Goal: Information Seeking & Learning: Learn about a topic

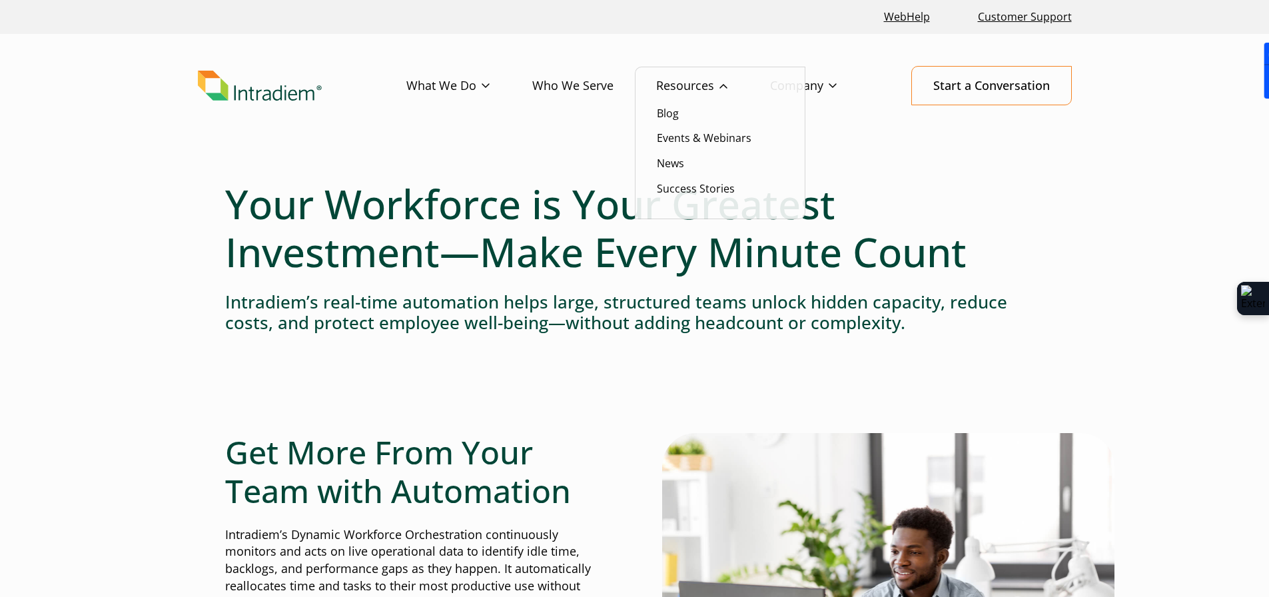
click at [704, 81] on link "Resources" at bounding box center [713, 86] width 114 height 39
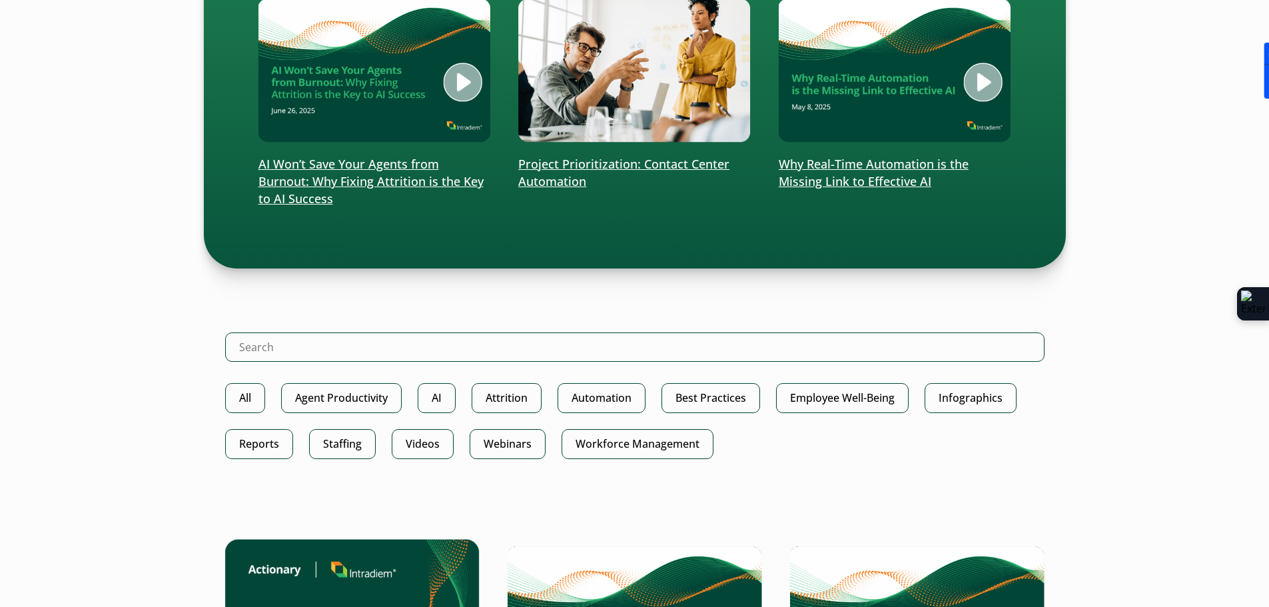
scroll to position [533, 0]
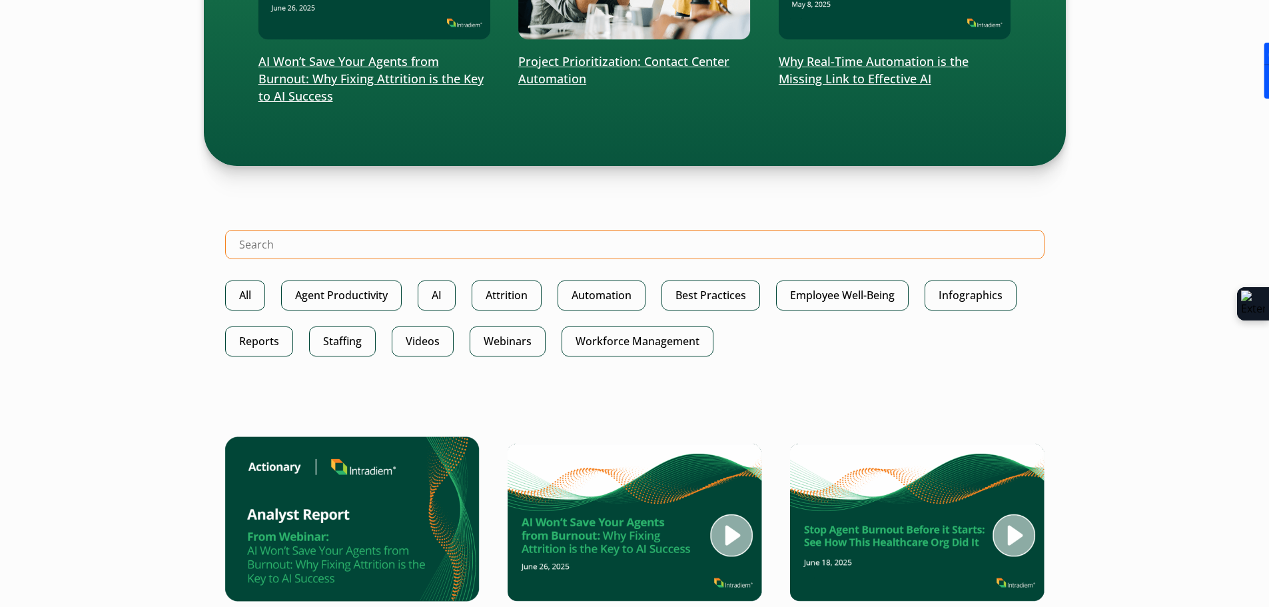
click at [261, 239] on input "Search Intradiem" at bounding box center [635, 244] width 820 height 29
type input "attendance"
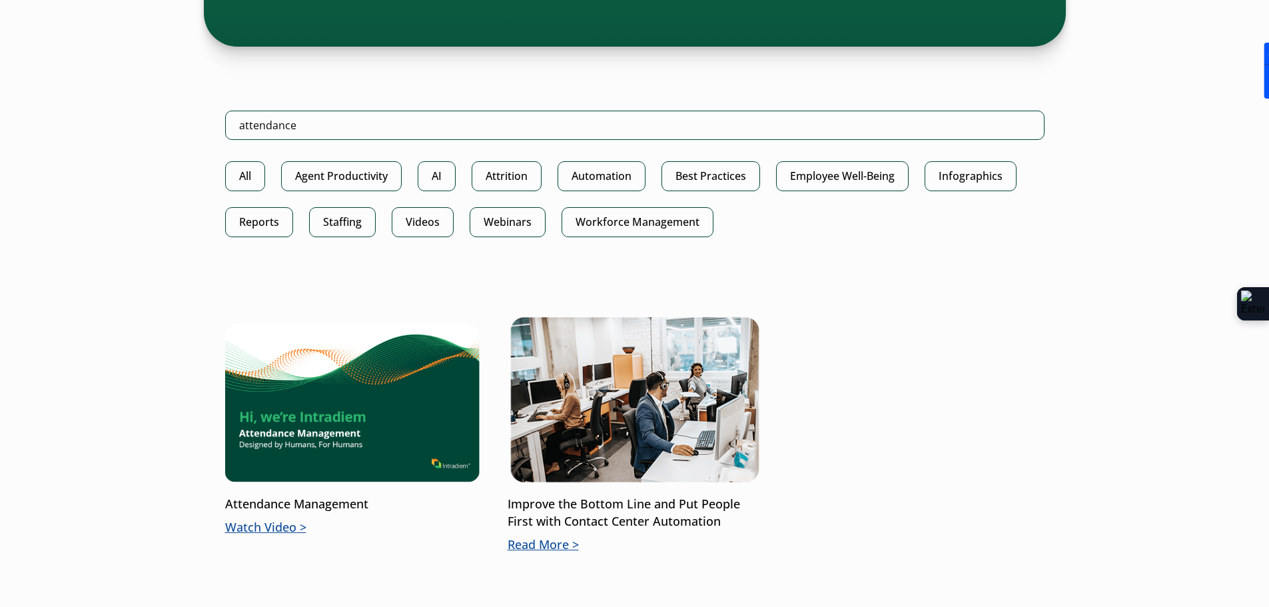
scroll to position [800, 0]
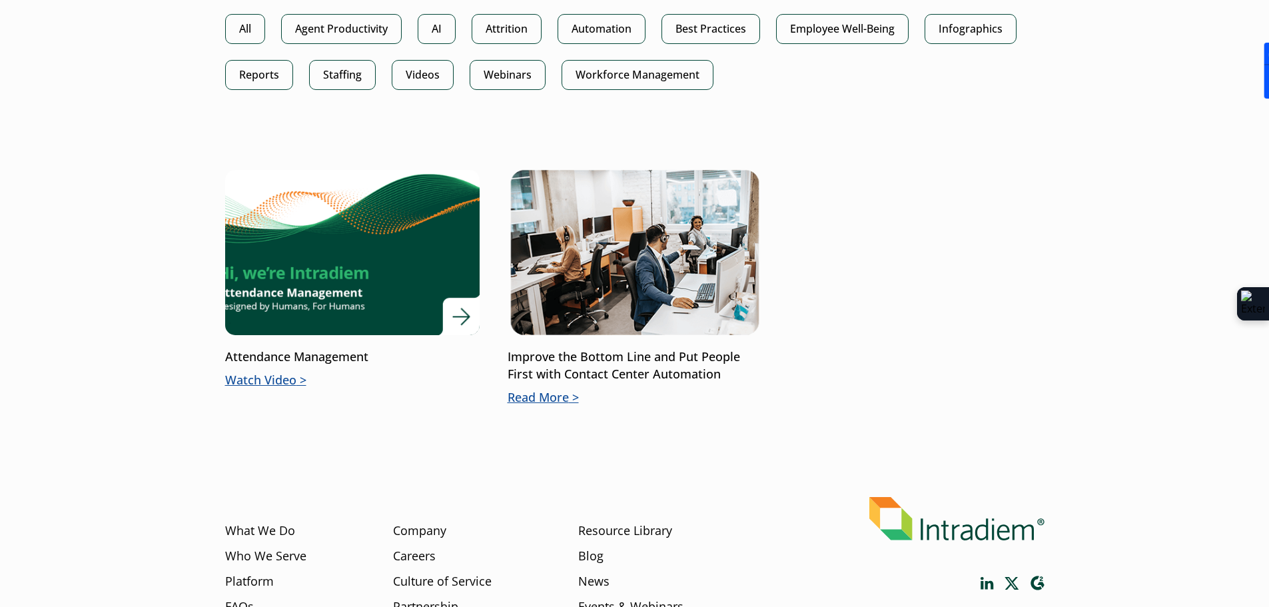
click at [336, 314] on img at bounding box center [351, 252] width 305 height 199
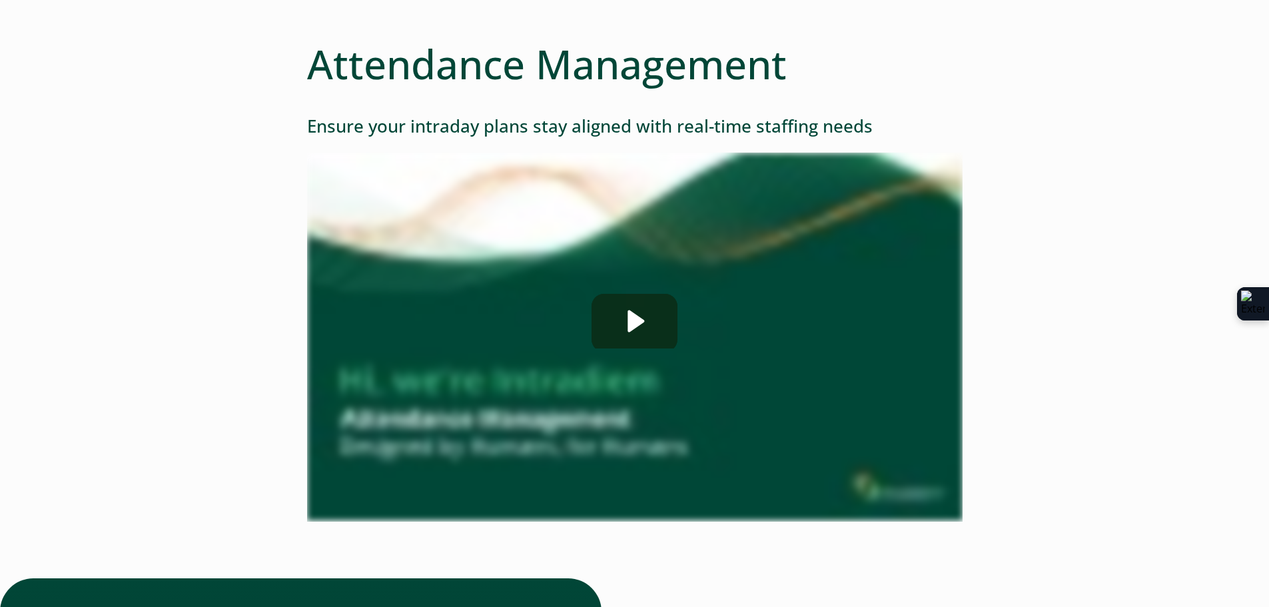
scroll to position [267, 0]
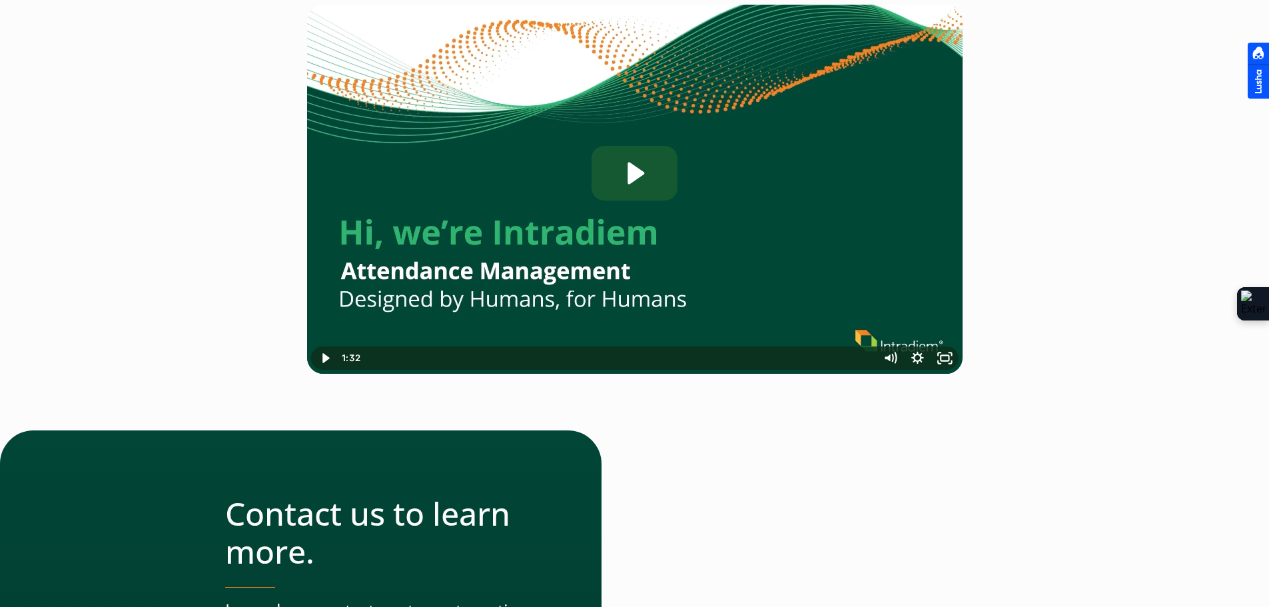
click at [634, 193] on icon "Play Video: Intradiem_Attendance-Management_US-031025" at bounding box center [634, 173] width 85 height 55
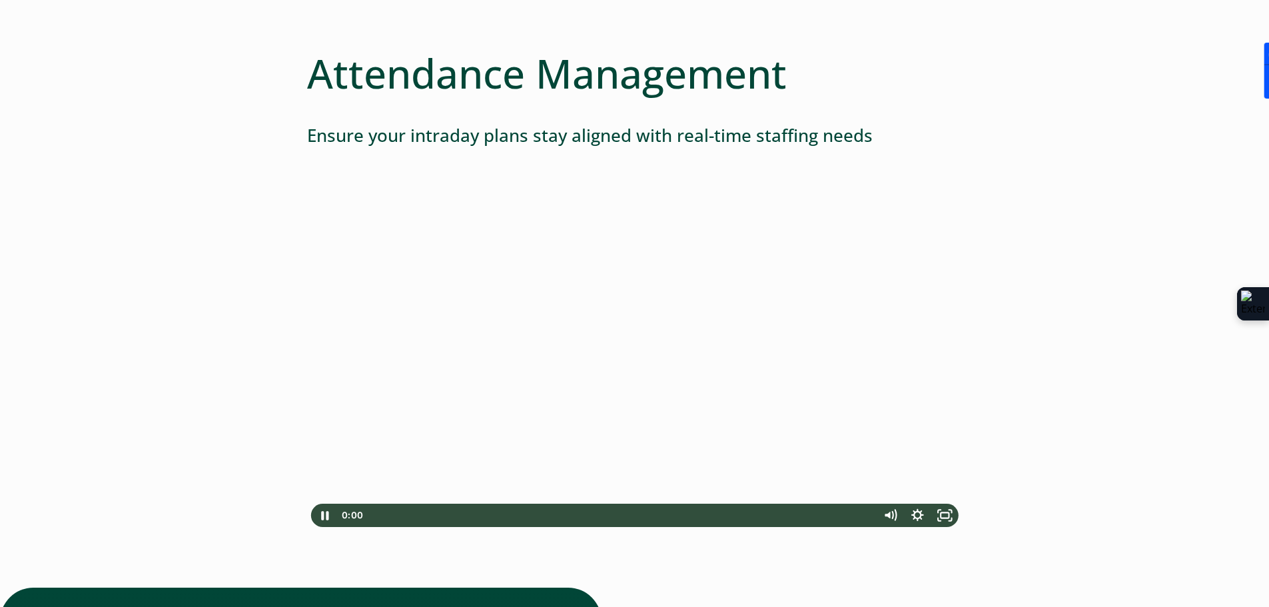
scroll to position [133, 0]
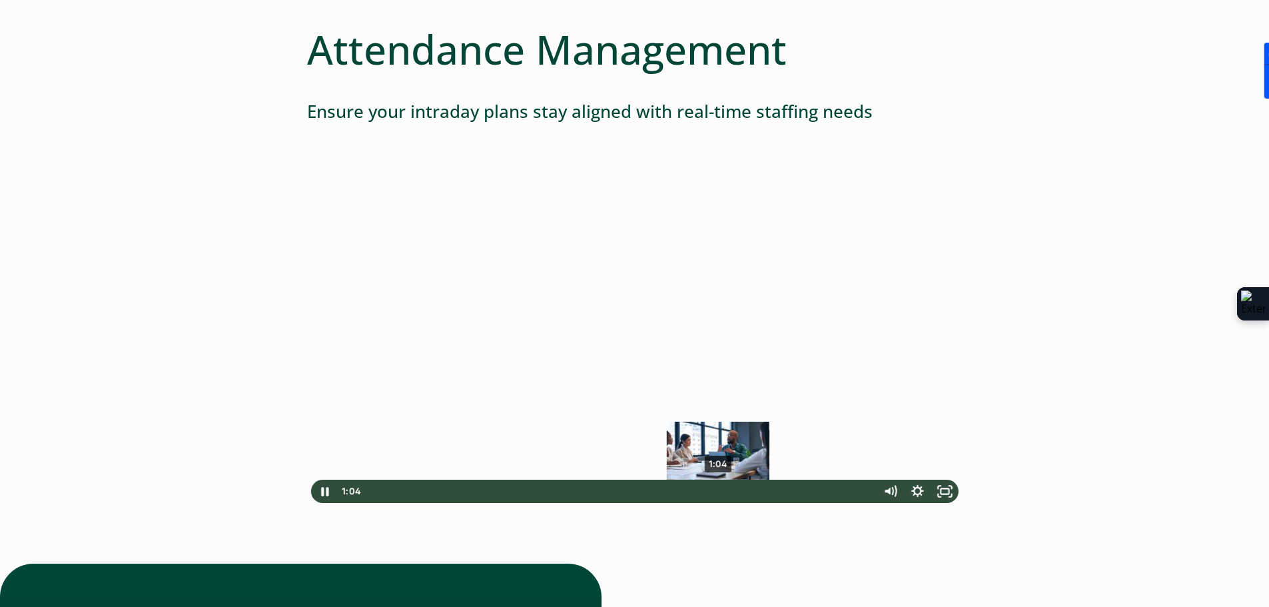
click at [718, 488] on div "1:04" at bounding box center [619, 491] width 499 height 23
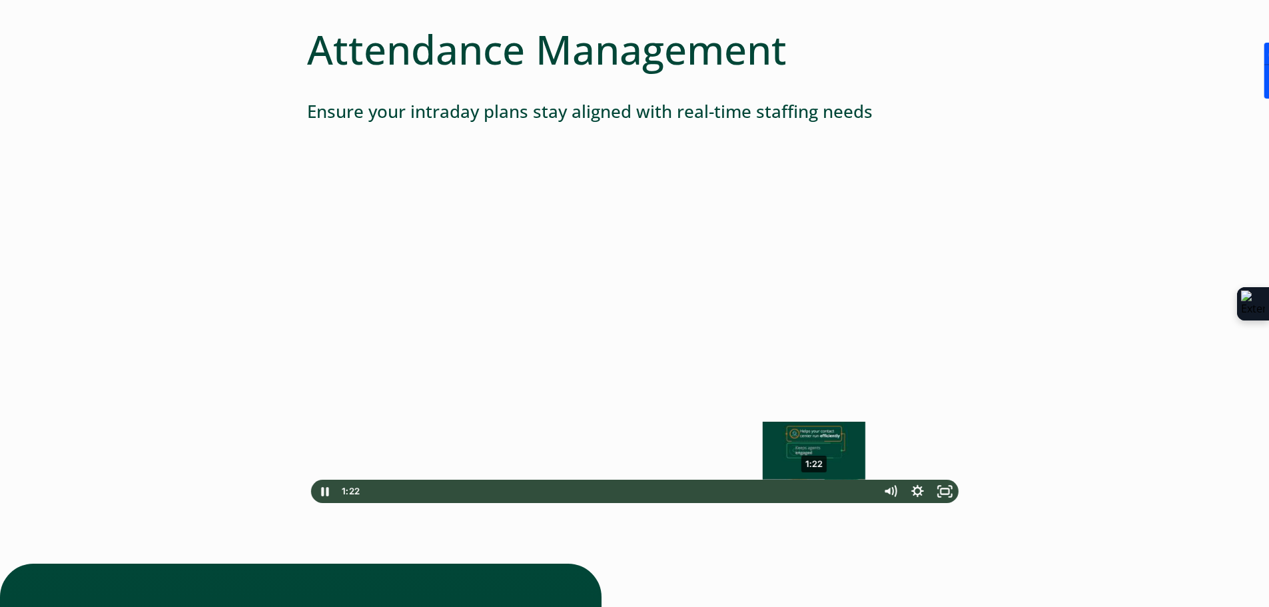
click at [815, 487] on div "1:22" at bounding box center [619, 491] width 499 height 23
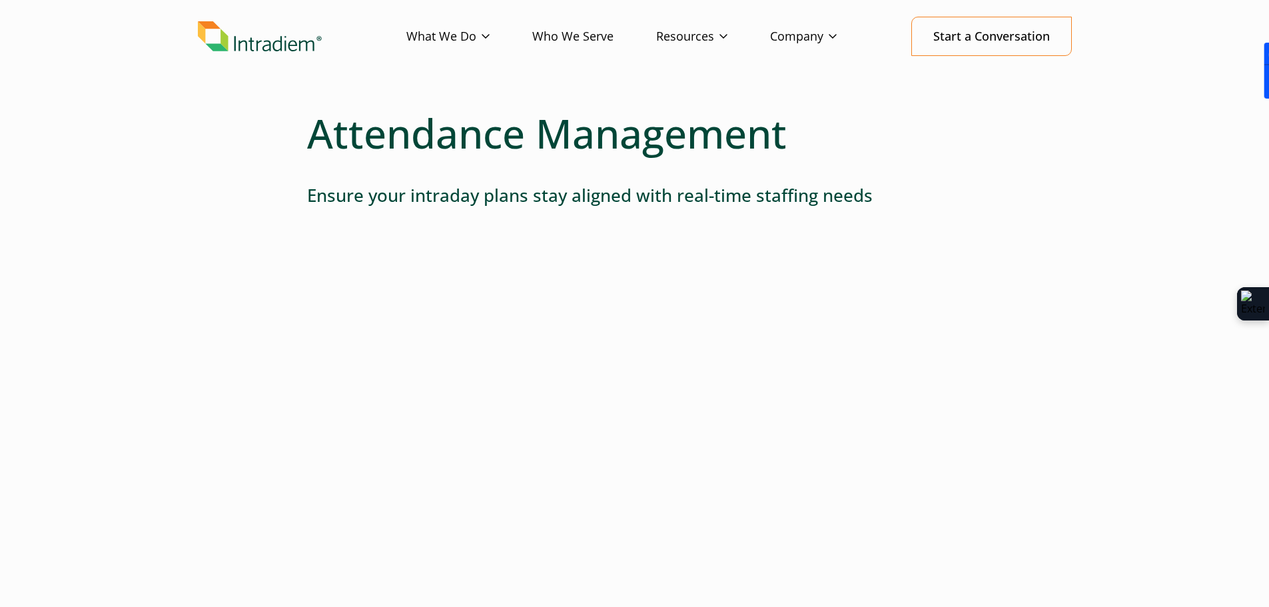
scroll to position [0, 0]
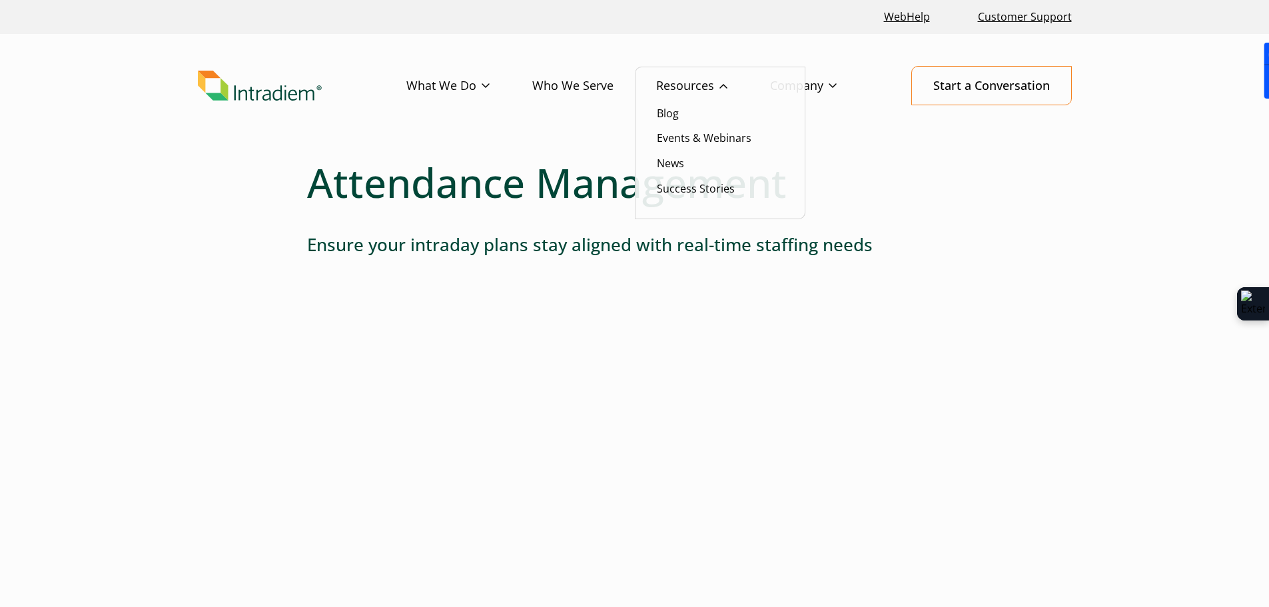
click at [697, 81] on link "Resources" at bounding box center [713, 86] width 114 height 39
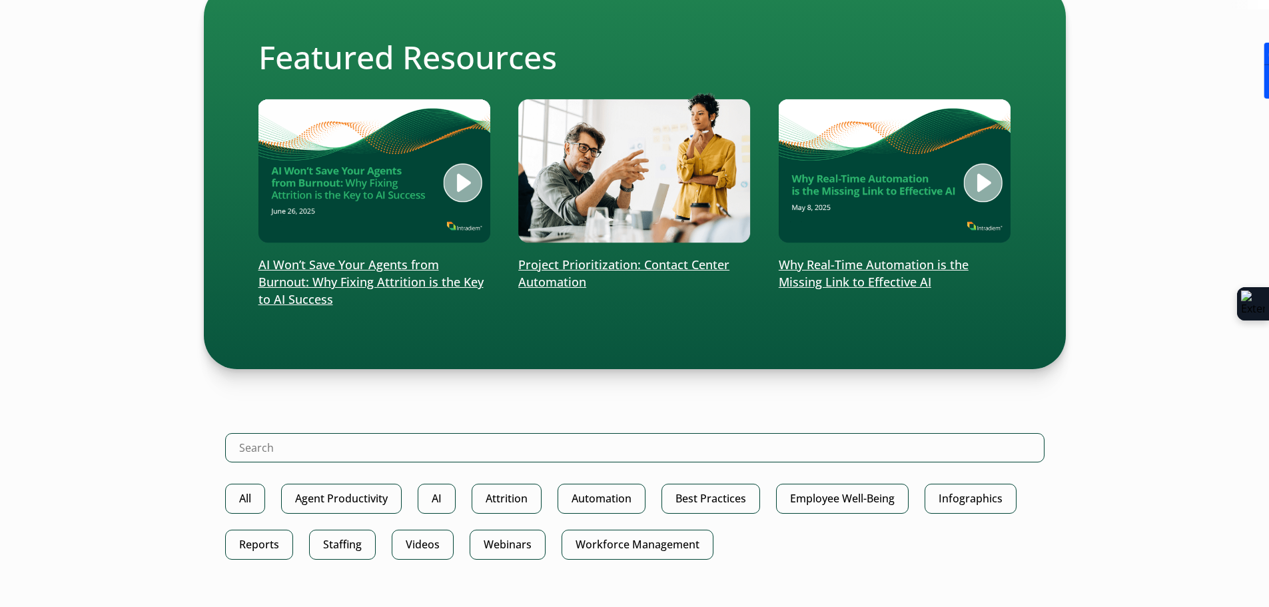
scroll to position [267, 0]
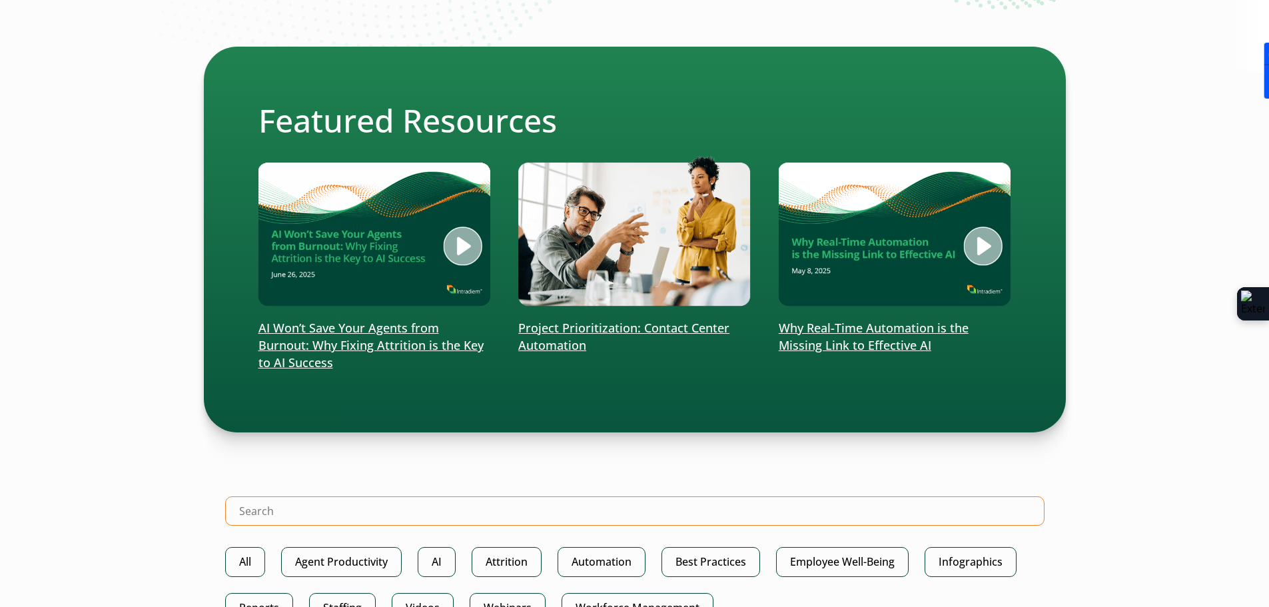
click at [363, 519] on input "Search Intradiem" at bounding box center [635, 510] width 820 height 29
type input "attendance"
click at [315, 521] on input "attendance" at bounding box center [635, 510] width 820 height 29
